Goal: Task Accomplishment & Management: Use online tool/utility

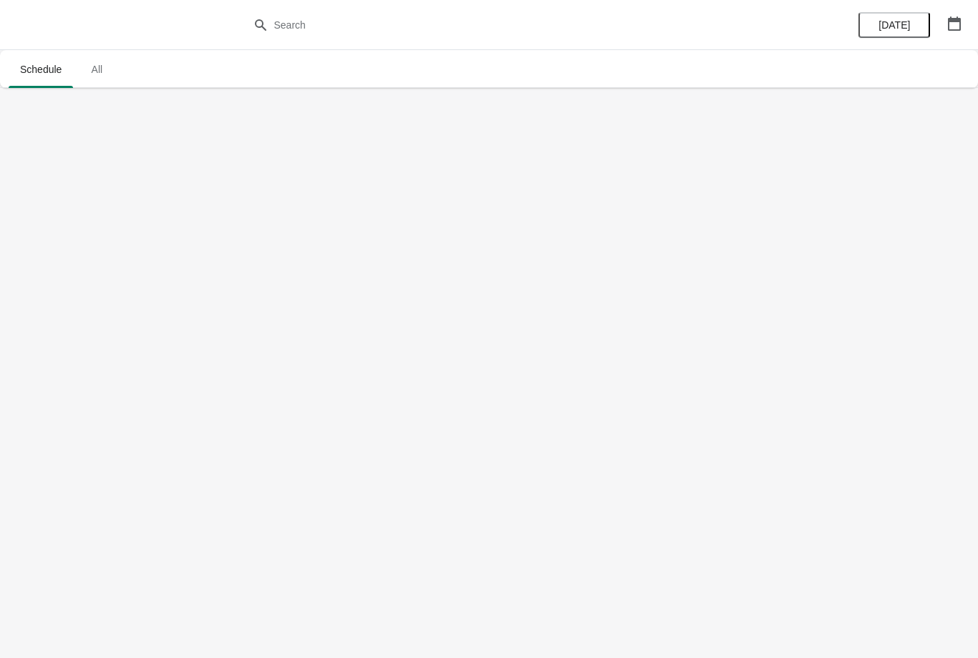
click at [98, 57] on span "All" at bounding box center [97, 70] width 36 height 26
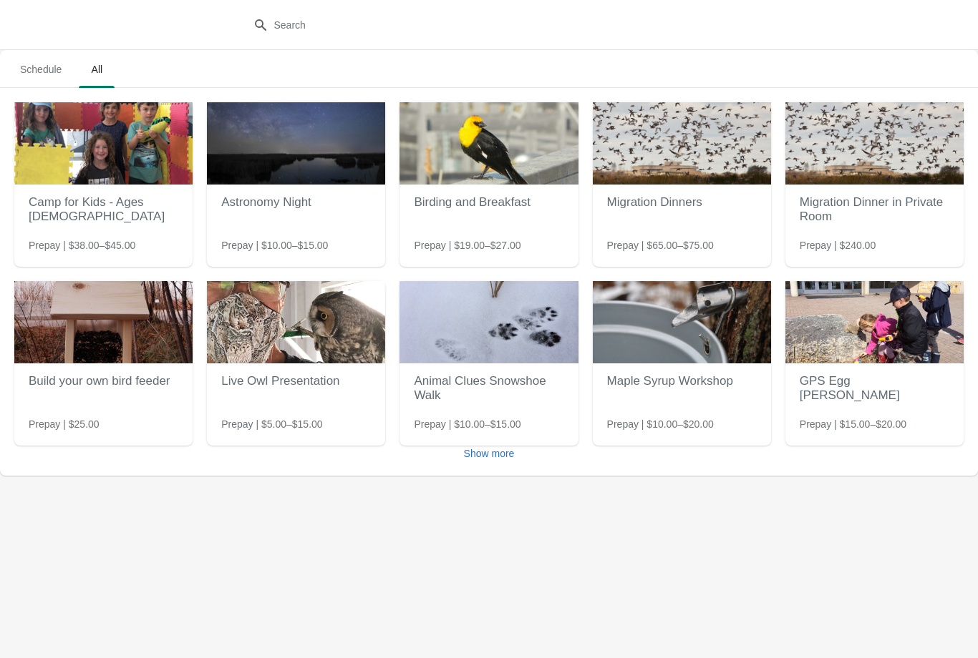
click at [46, 79] on span "Schedule" at bounding box center [41, 70] width 64 height 26
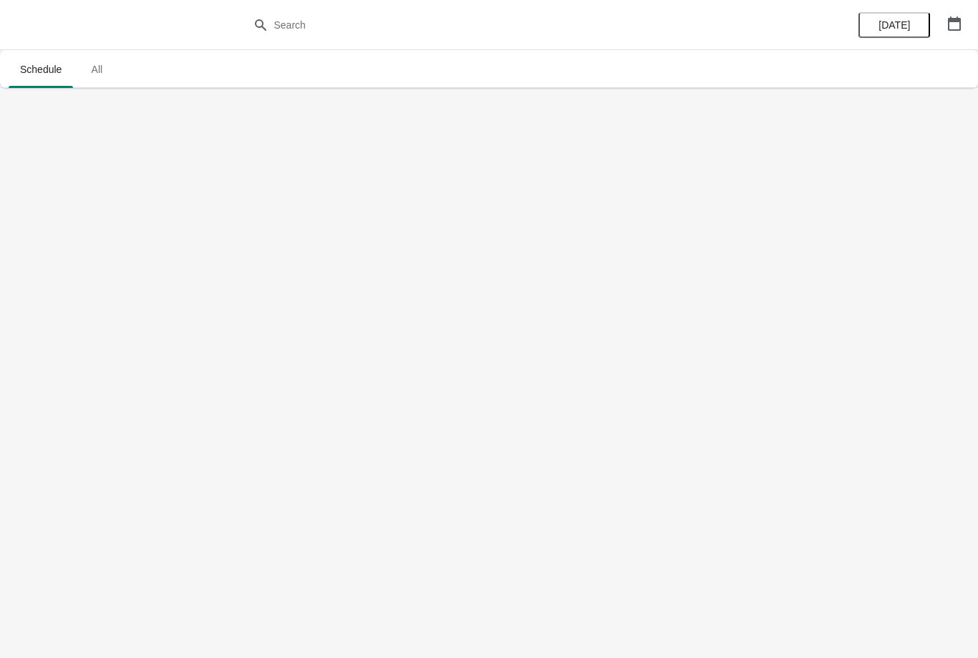
click at [501, 651] on body "Schedule All Schedule All [DATE]" at bounding box center [489, 329] width 978 height 658
click at [884, 20] on span "[DATE]" at bounding box center [893, 24] width 31 height 11
click at [92, 57] on span "All" at bounding box center [97, 70] width 36 height 26
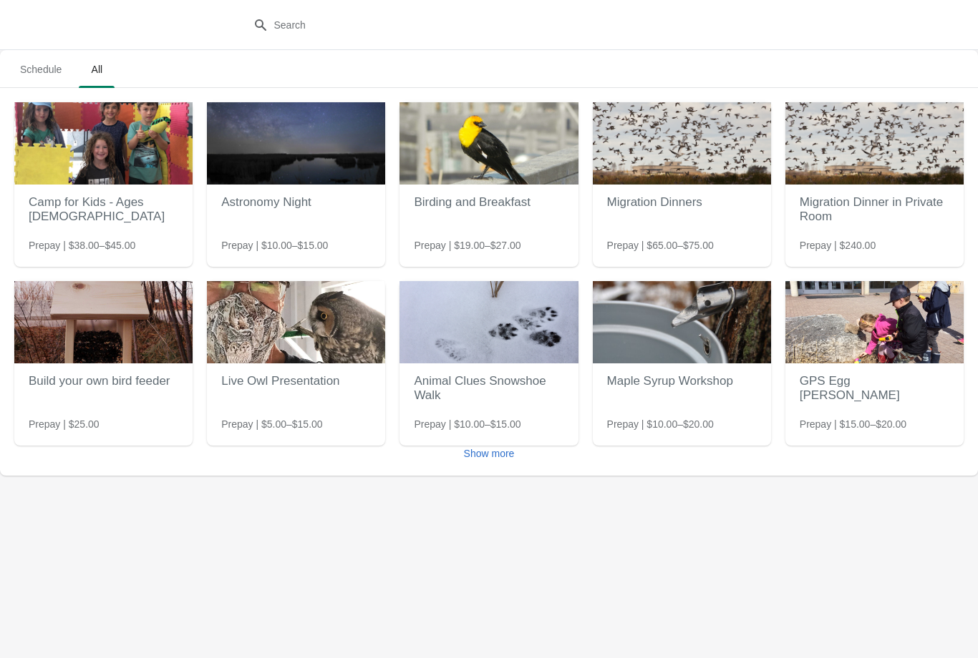
click at [683, 153] on img at bounding box center [682, 143] width 178 height 82
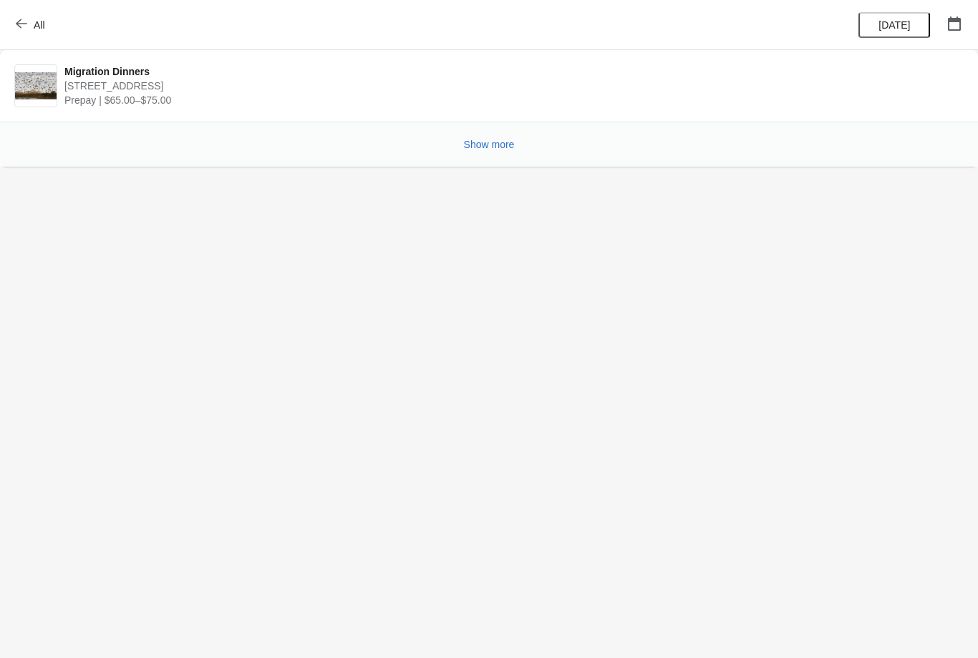
click at [503, 145] on span "Show more" at bounding box center [489, 144] width 51 height 11
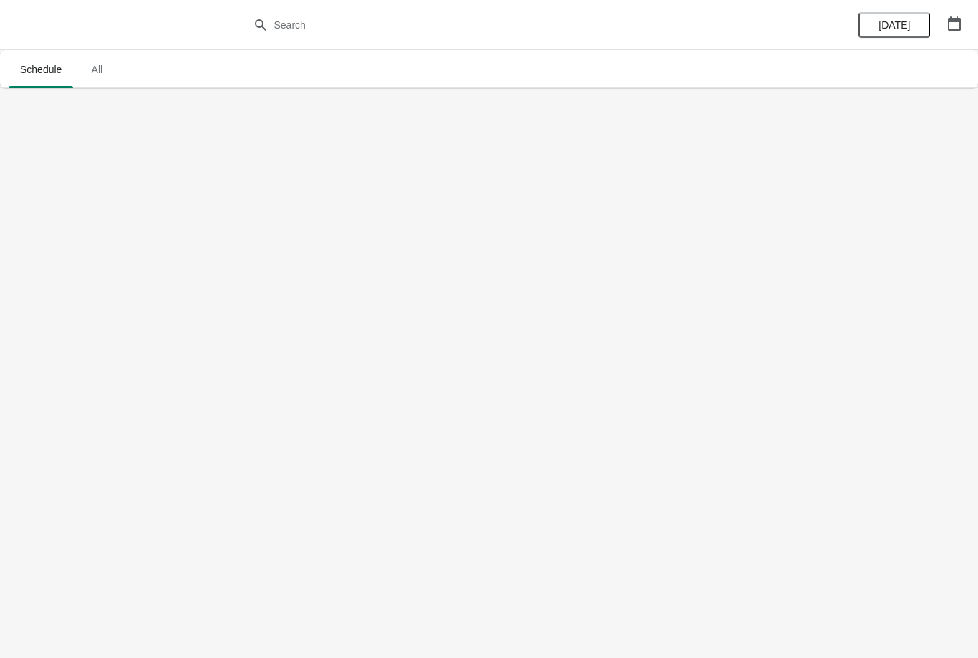
click at [92, 81] on span "All" at bounding box center [97, 70] width 36 height 26
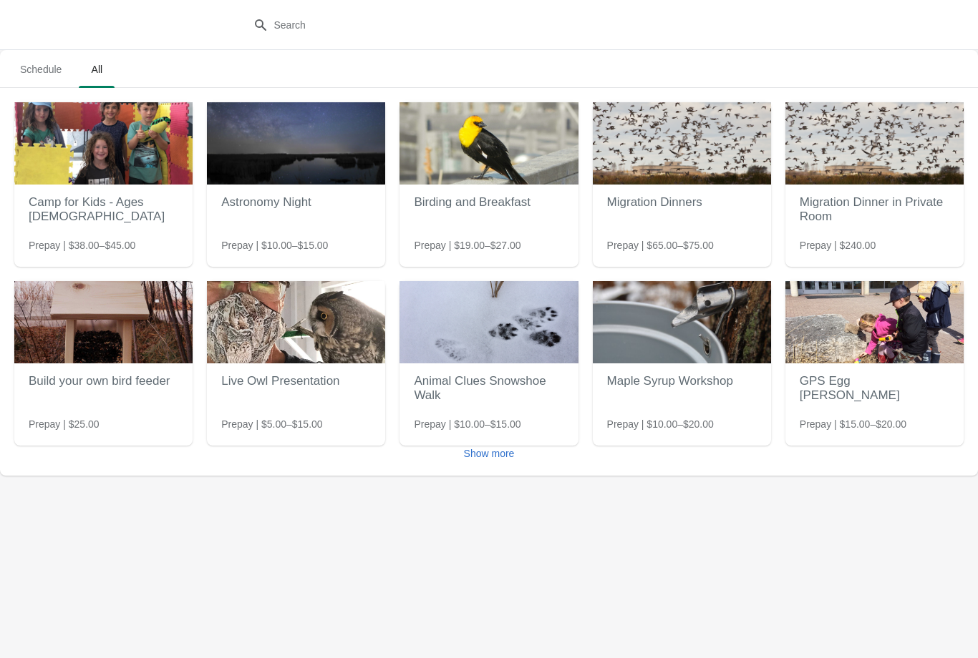
click at [506, 453] on span "Show more" at bounding box center [489, 453] width 51 height 11
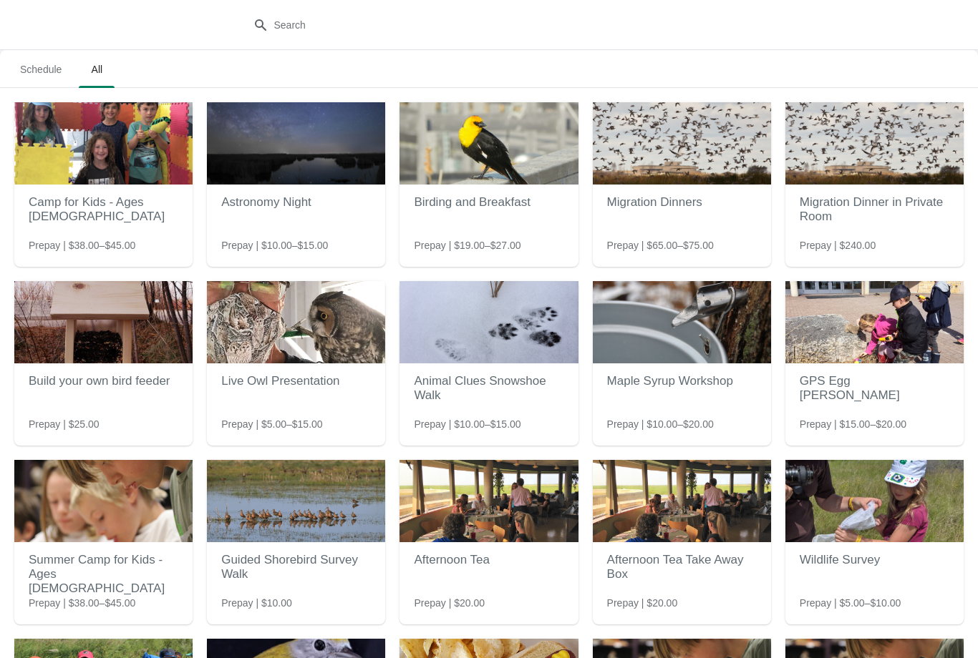
click at [47, 82] on span "Schedule" at bounding box center [41, 70] width 64 height 26
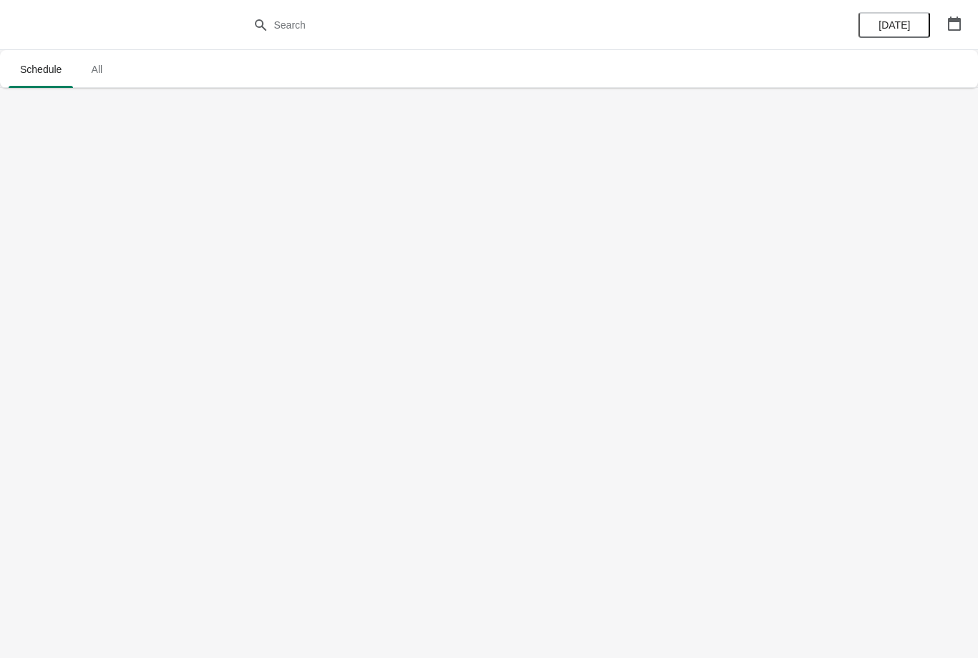
click at [956, 25] on icon "button" at bounding box center [954, 23] width 14 height 14
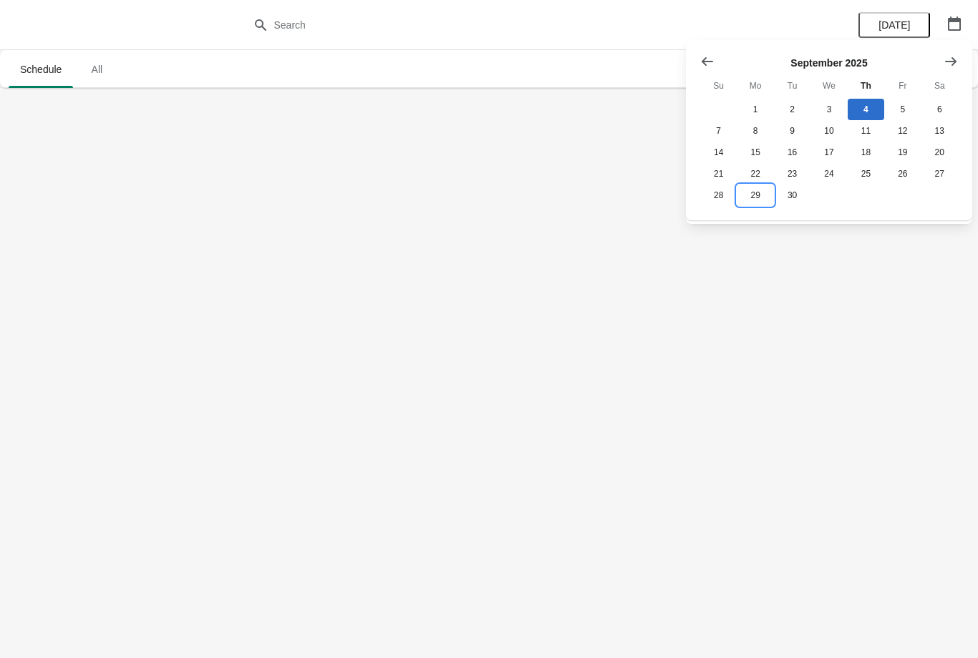
click at [754, 206] on button "29" at bounding box center [755, 195] width 37 height 21
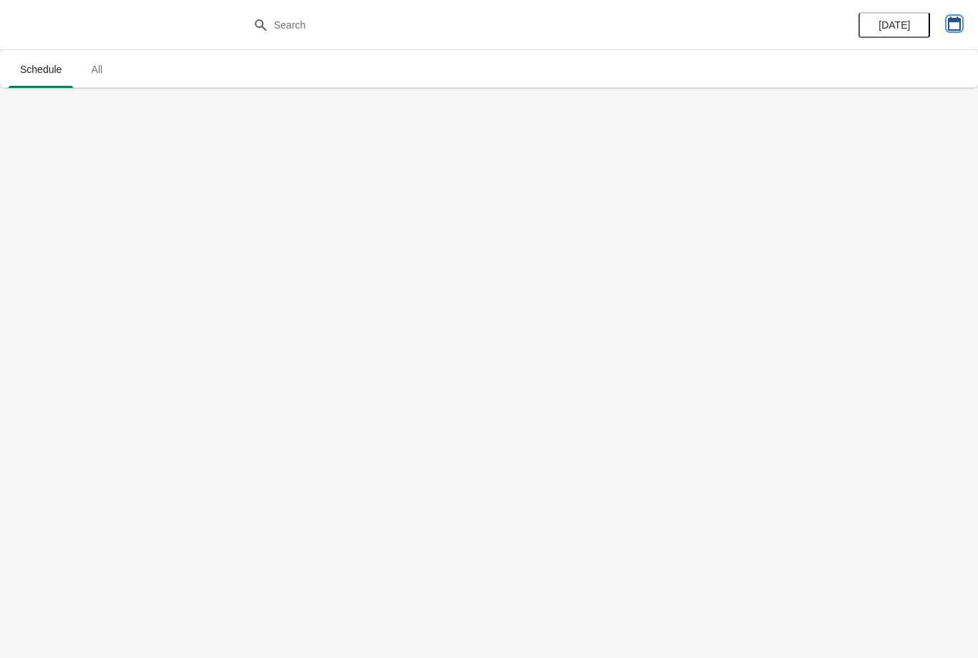
click at [948, 23] on icon "button" at bounding box center [954, 23] width 13 height 14
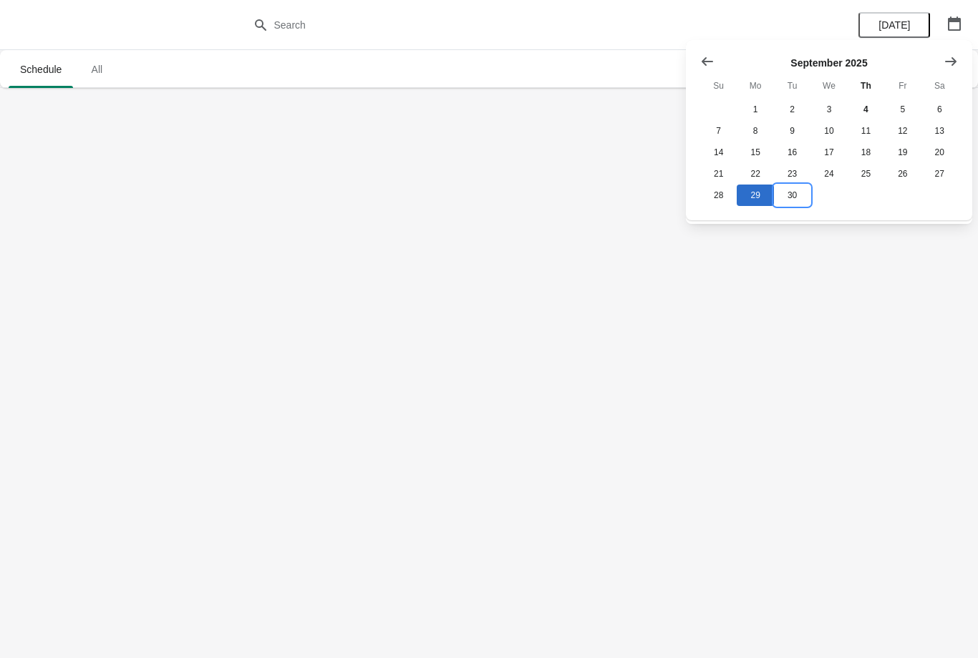
click at [787, 206] on button "30" at bounding box center [792, 195] width 37 height 21
